Goal: Book appointment/travel/reservation

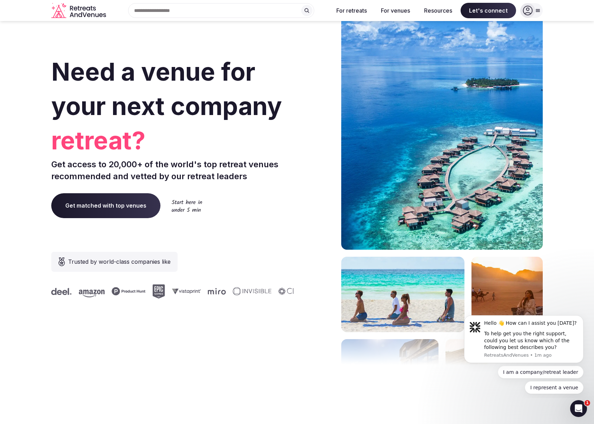
click at [114, 204] on span "Get matched with top venues" at bounding box center [105, 205] width 109 height 25
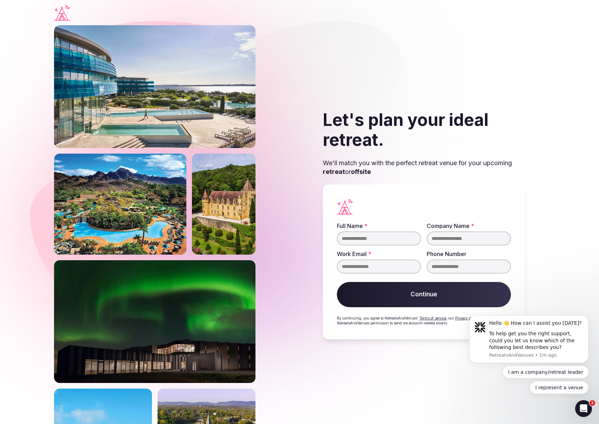
click at [398, 234] on input "Full Name *" at bounding box center [379, 239] width 84 height 14
type input "**********"
type input "********"
type input "**********"
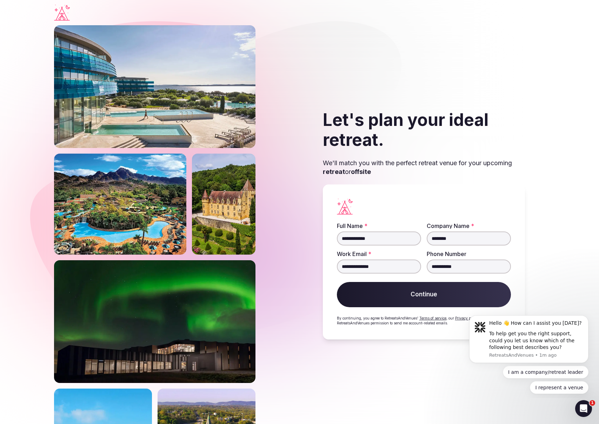
click at [465, 298] on button "Continue" at bounding box center [424, 294] width 174 height 25
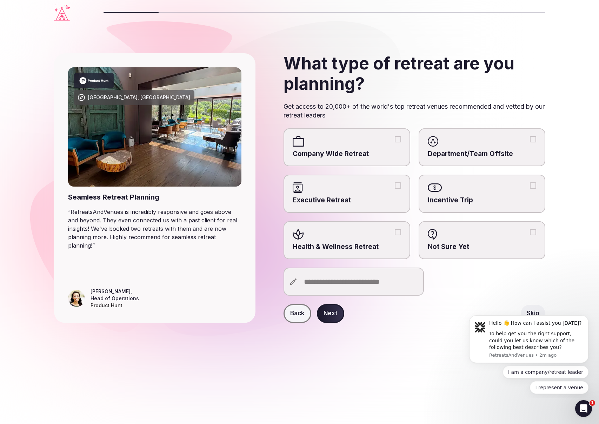
click at [377, 148] on label "Company Wide Retreat" at bounding box center [347, 147] width 127 height 38
click at [395, 143] on button "Company Wide Retreat" at bounding box center [398, 139] width 6 height 6
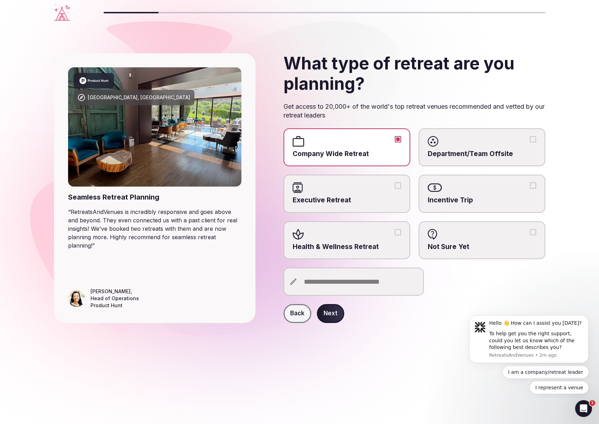
click at [332, 311] on button "Next" at bounding box center [330, 313] width 27 height 19
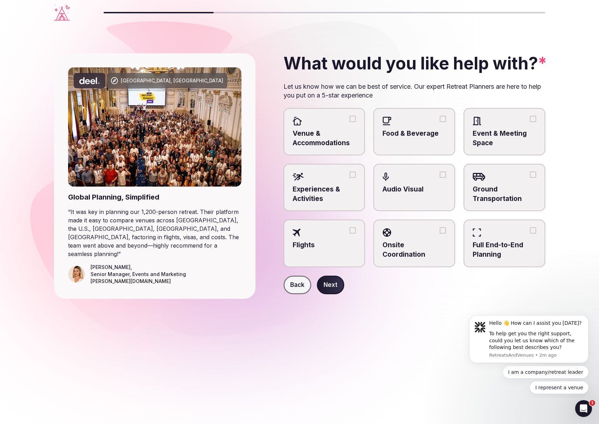
click at [335, 128] on label "Venue & Accommodations" at bounding box center [325, 131] width 82 height 47
click at [350, 122] on button "Venue & Accommodations" at bounding box center [353, 119] width 6 height 6
click at [501, 131] on span "Event & Meeting Space" at bounding box center [505, 138] width 64 height 19
click at [530, 122] on button "Event & Meeting Space" at bounding box center [533, 119] width 6 height 6
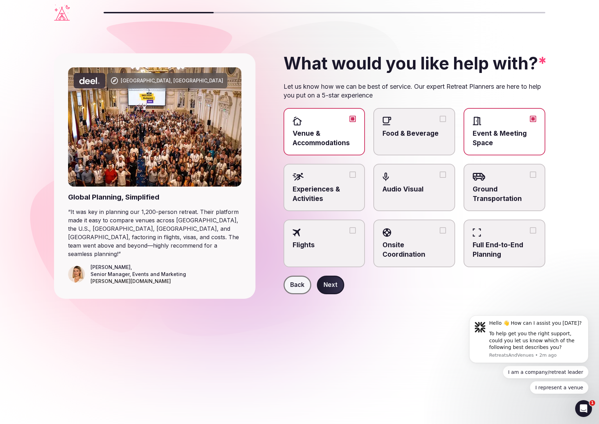
click at [349, 185] on label "Experiences & Activities" at bounding box center [325, 187] width 82 height 47
click at [350, 178] on button "Experiences & Activities" at bounding box center [353, 175] width 6 height 6
click at [421, 131] on span "Food & Beverage" at bounding box center [415, 133] width 64 height 9
click at [440, 122] on button "Food & Beverage" at bounding box center [443, 119] width 6 height 6
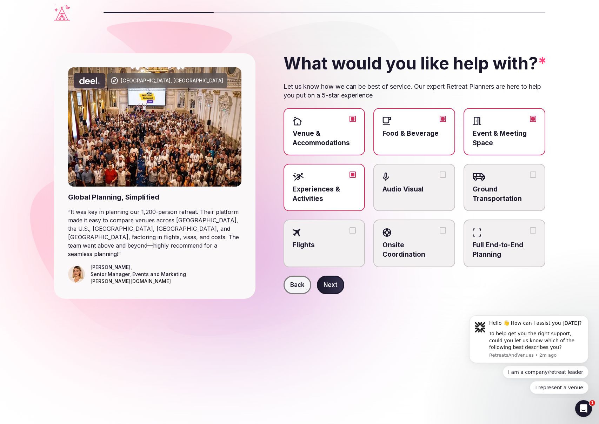
click at [500, 180] on div at bounding box center [505, 177] width 64 height 11
click at [530, 178] on button "Ground Transportation" at bounding box center [533, 175] width 6 height 6
click at [329, 282] on button "Next" at bounding box center [330, 285] width 27 height 19
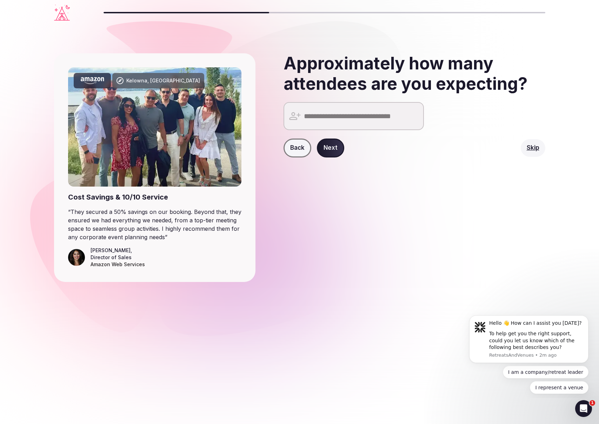
click at [360, 111] on input "number" at bounding box center [354, 116] width 140 height 28
type input "**"
click at [334, 148] on button "Next" at bounding box center [330, 148] width 27 height 19
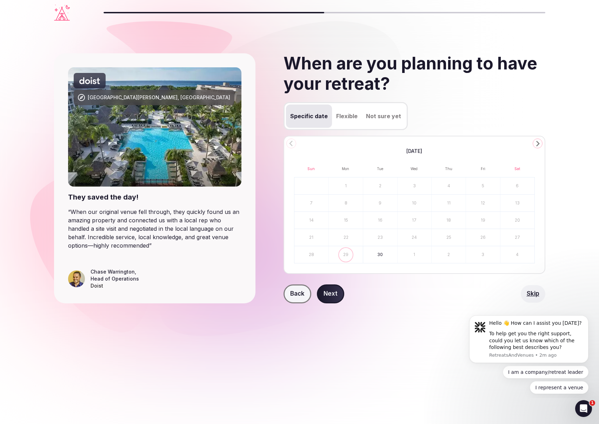
click at [542, 139] on div "[DATE] Sun Mon Tue Wed Thu Fri Sat 1 2 3 4 5 6 7 8 9 10 11 12 13 14 15 16 17 18…" at bounding box center [415, 205] width 262 height 138
click at [539, 142] on icon "Go to the Next Month" at bounding box center [538, 143] width 8 height 8
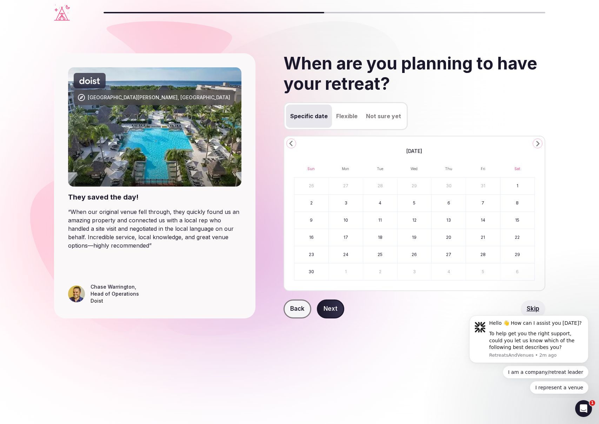
click at [539, 142] on icon "Go to the Next Month" at bounding box center [538, 143] width 8 height 8
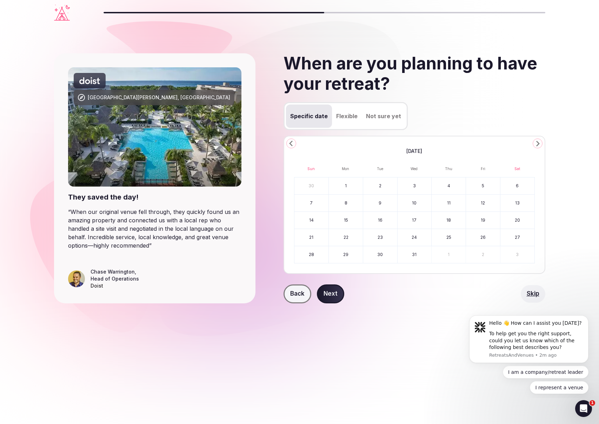
click at [286, 144] on div "[DATE] Sun Mon Tue Wed Thu Fri Sat 30 1 2 3 4 5 6 7 8 9 10 11 12 13 14 15 16 17…" at bounding box center [415, 205] width 262 height 138
click at [287, 144] on icon "Go to the Previous Month" at bounding box center [291, 143] width 8 height 8
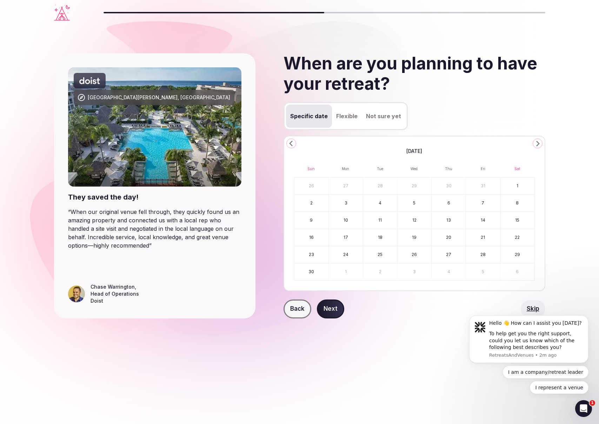
click at [533, 145] on button "Go to the Next Month" at bounding box center [538, 144] width 10 height 10
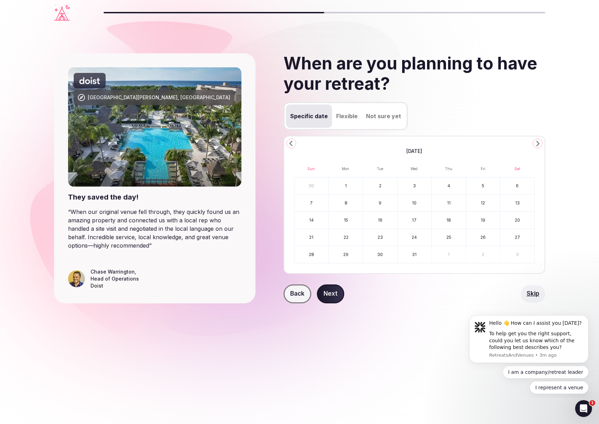
click at [353, 207] on button "8" at bounding box center [346, 203] width 34 height 17
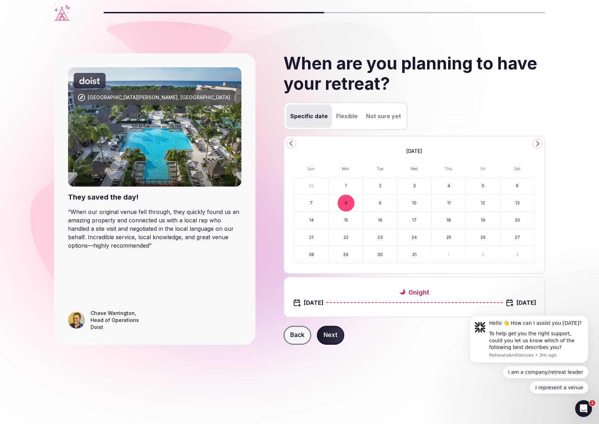
click at [392, 209] on button "9" at bounding box center [380, 203] width 34 height 17
click at [377, 210] on button "9" at bounding box center [380, 203] width 34 height 17
click at [426, 208] on button "10" at bounding box center [415, 203] width 34 height 17
click at [440, 368] on div "[GEOGRAPHIC_DATA][PERSON_NAME], [GEOGRAPHIC_DATA] They saved the day! “ When ou…" at bounding box center [299, 199] width 491 height 348
click at [437, 204] on button "11" at bounding box center [449, 203] width 34 height 17
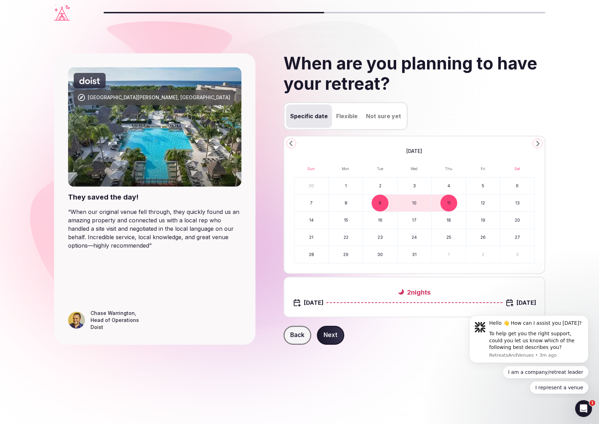
click at [329, 337] on button "Next" at bounding box center [330, 335] width 27 height 19
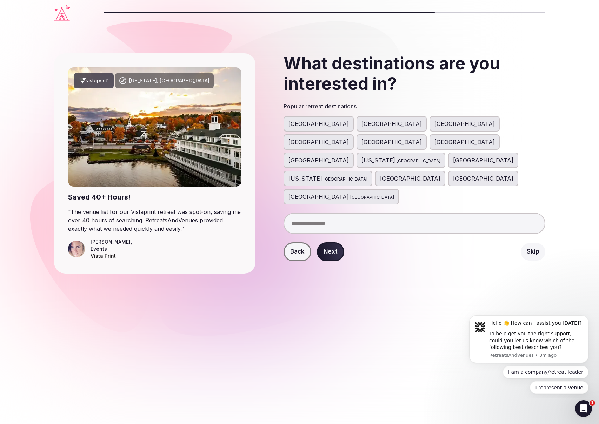
click at [303, 124] on span "[GEOGRAPHIC_DATA]" at bounding box center [319, 124] width 60 height 8
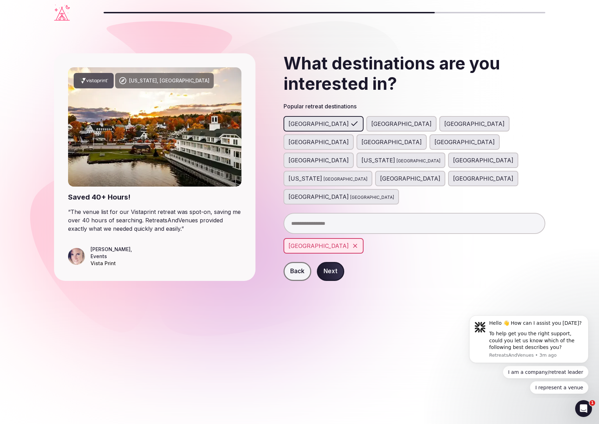
click at [333, 262] on button "Next" at bounding box center [330, 271] width 27 height 19
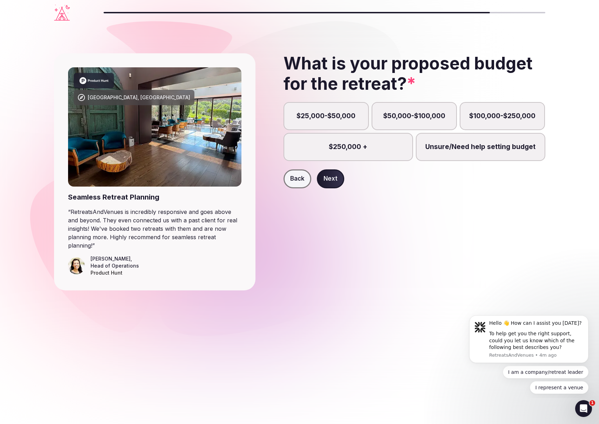
click at [336, 116] on label "$25,000-$50,000" at bounding box center [326, 116] width 85 height 28
click at [333, 117] on button "$25,000-$50,000" at bounding box center [329, 120] width 7 height 7
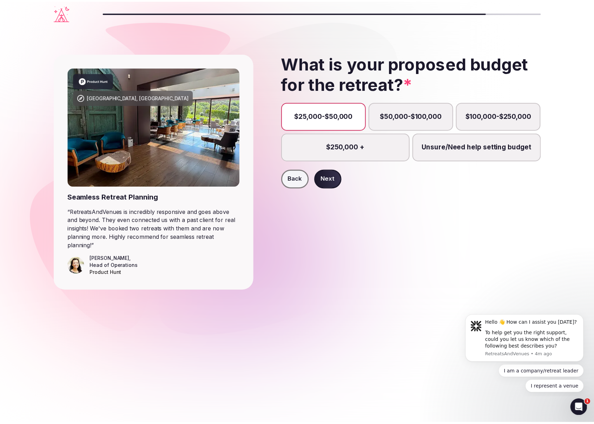
scroll to position [4, 0]
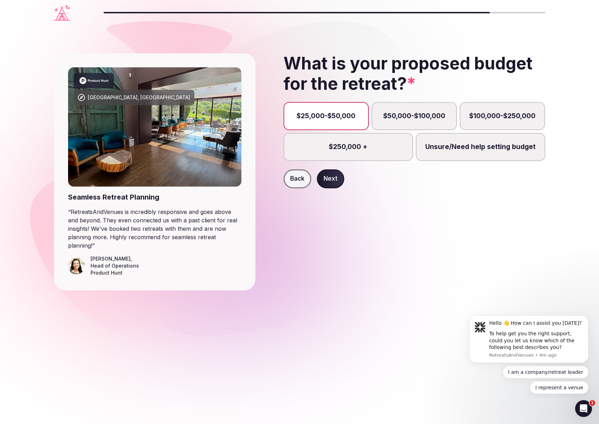
click at [337, 178] on button "Next" at bounding box center [330, 179] width 27 height 19
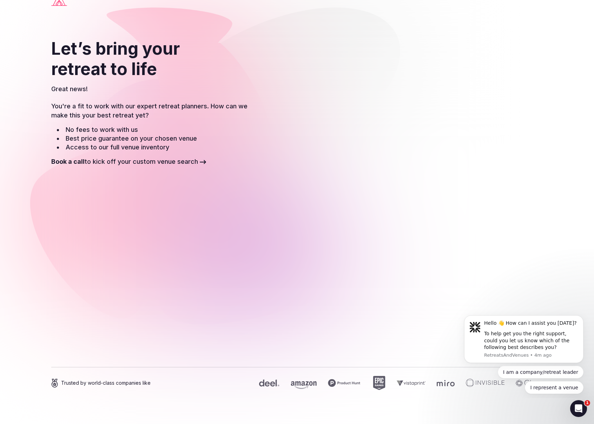
scroll to position [16, 0]
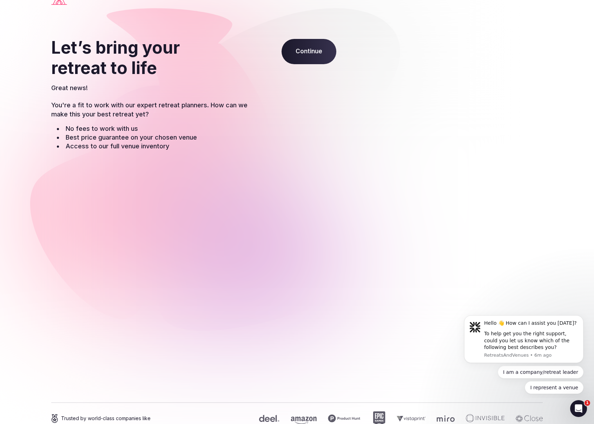
click at [203, 360] on div "Let’s bring your retreat to life Great news! You're a fit to work with our expe…" at bounding box center [151, 214] width 201 height 352
